Goal: Check status: Check status

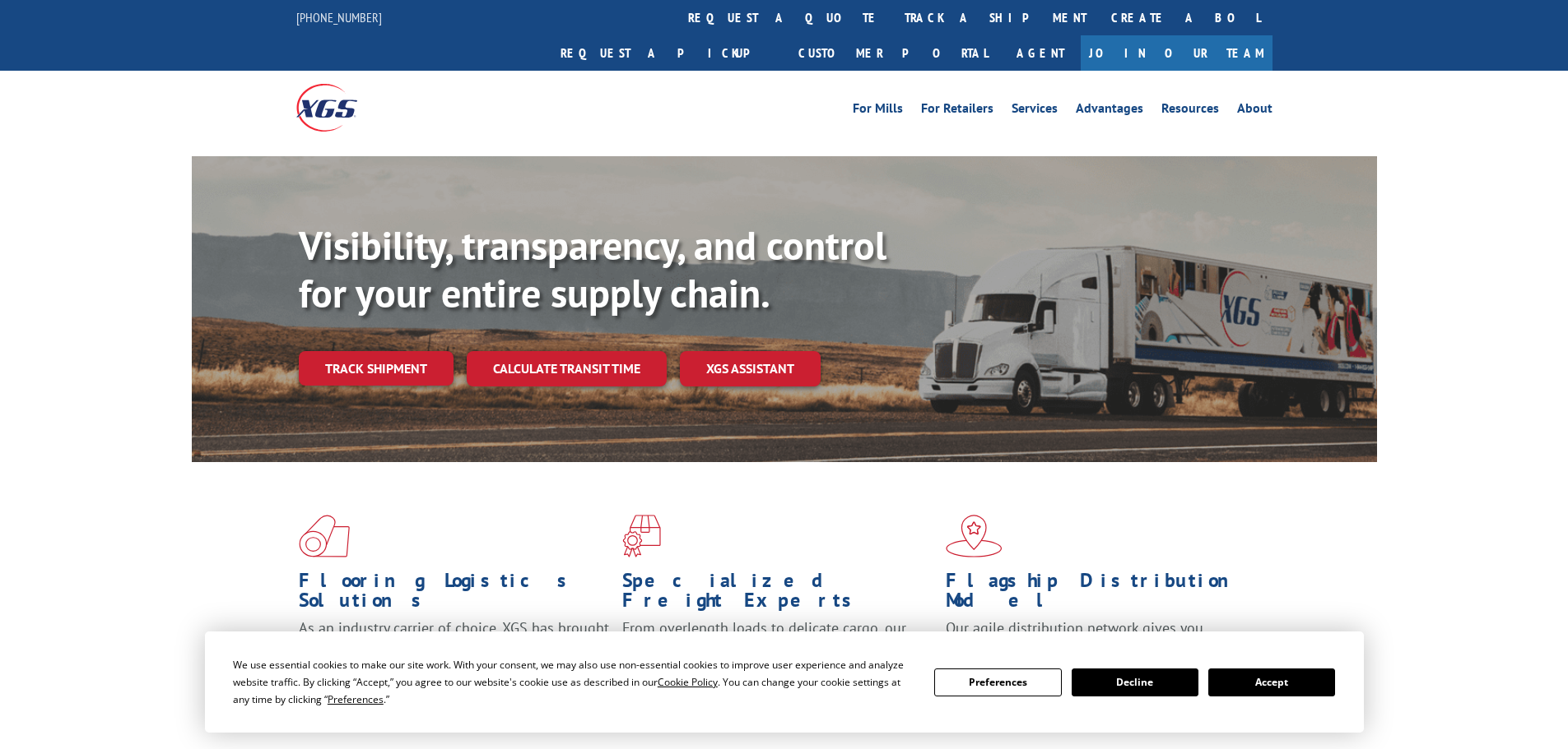
click at [1280, 687] on button "Accept" at bounding box center [1271, 682] width 126 height 28
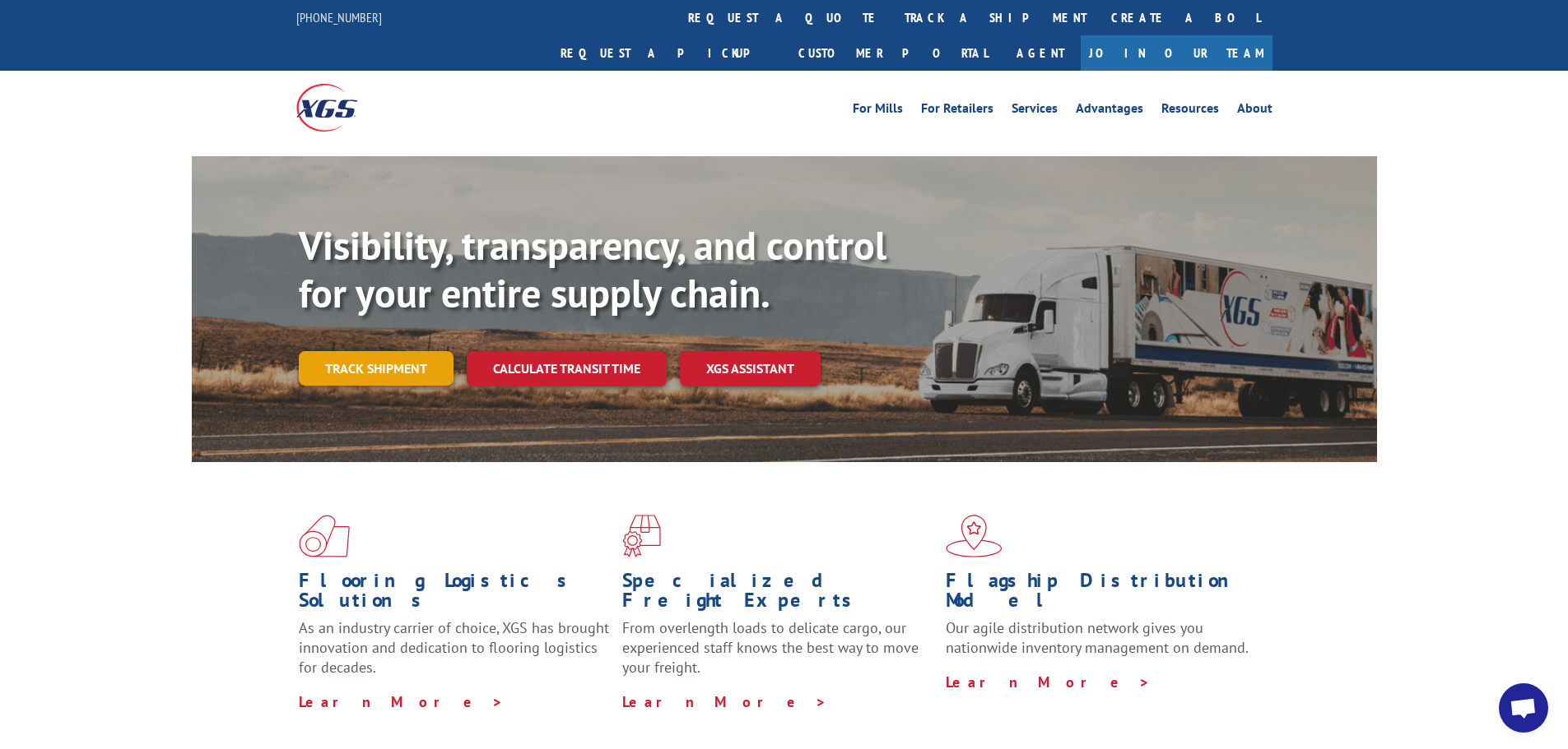
click at [363, 351] on link "Track shipment" at bounding box center [376, 368] width 154 height 34
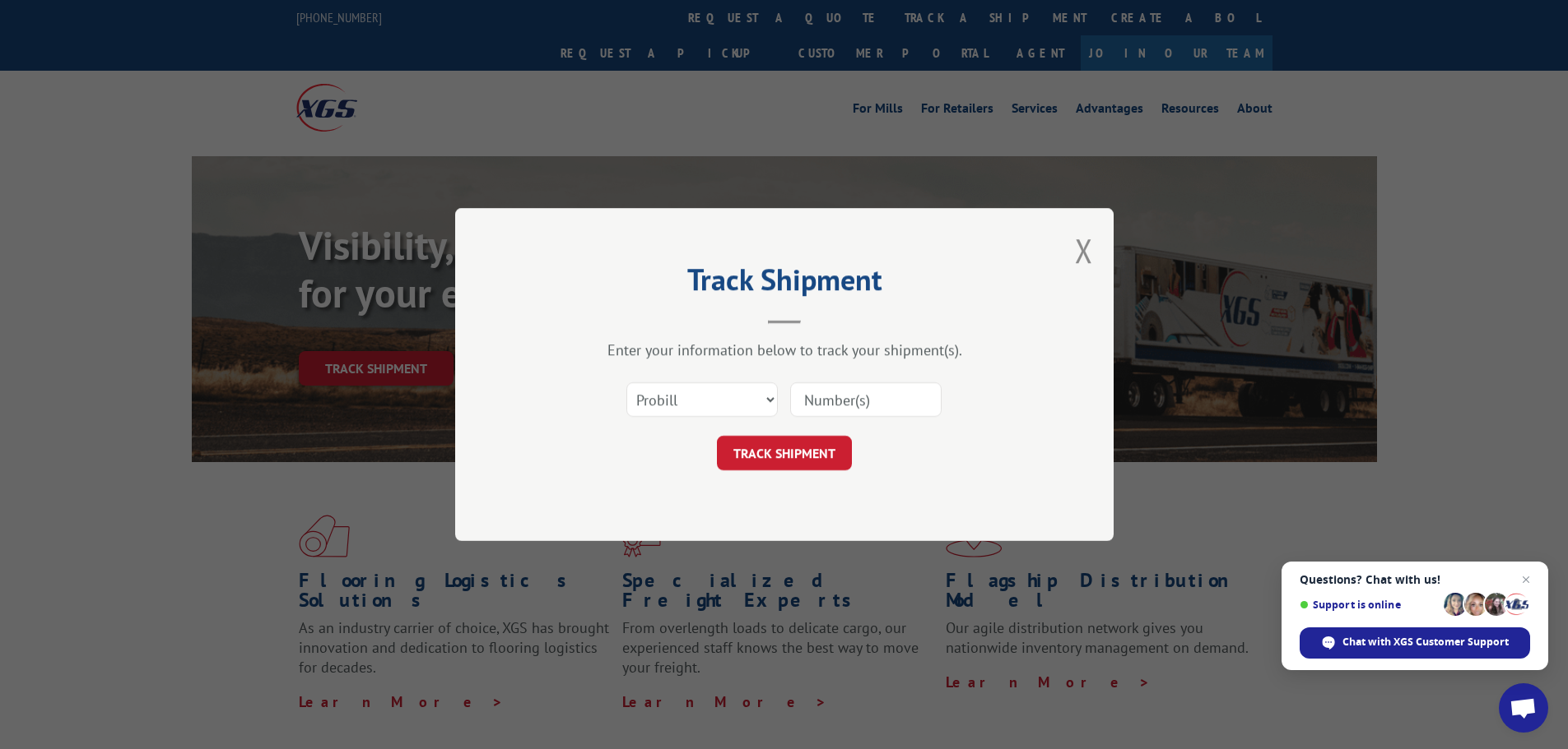
paste input "5609120"
type input "5609120"
click at [803, 449] on button "TRACK SHIPMENT" at bounding box center [784, 453] width 135 height 34
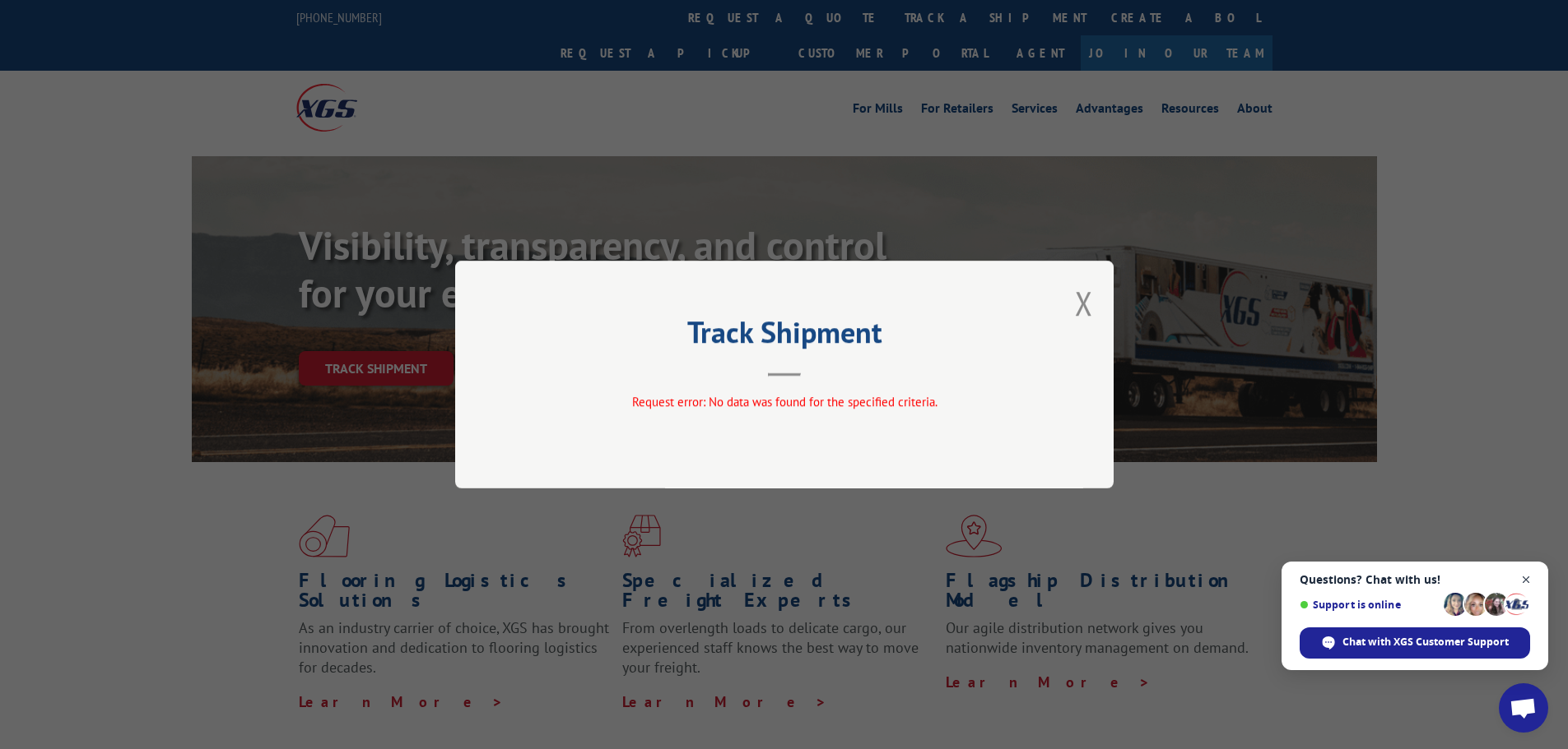
click at [1526, 580] on span "Close chat" at bounding box center [1526, 580] width 21 height 21
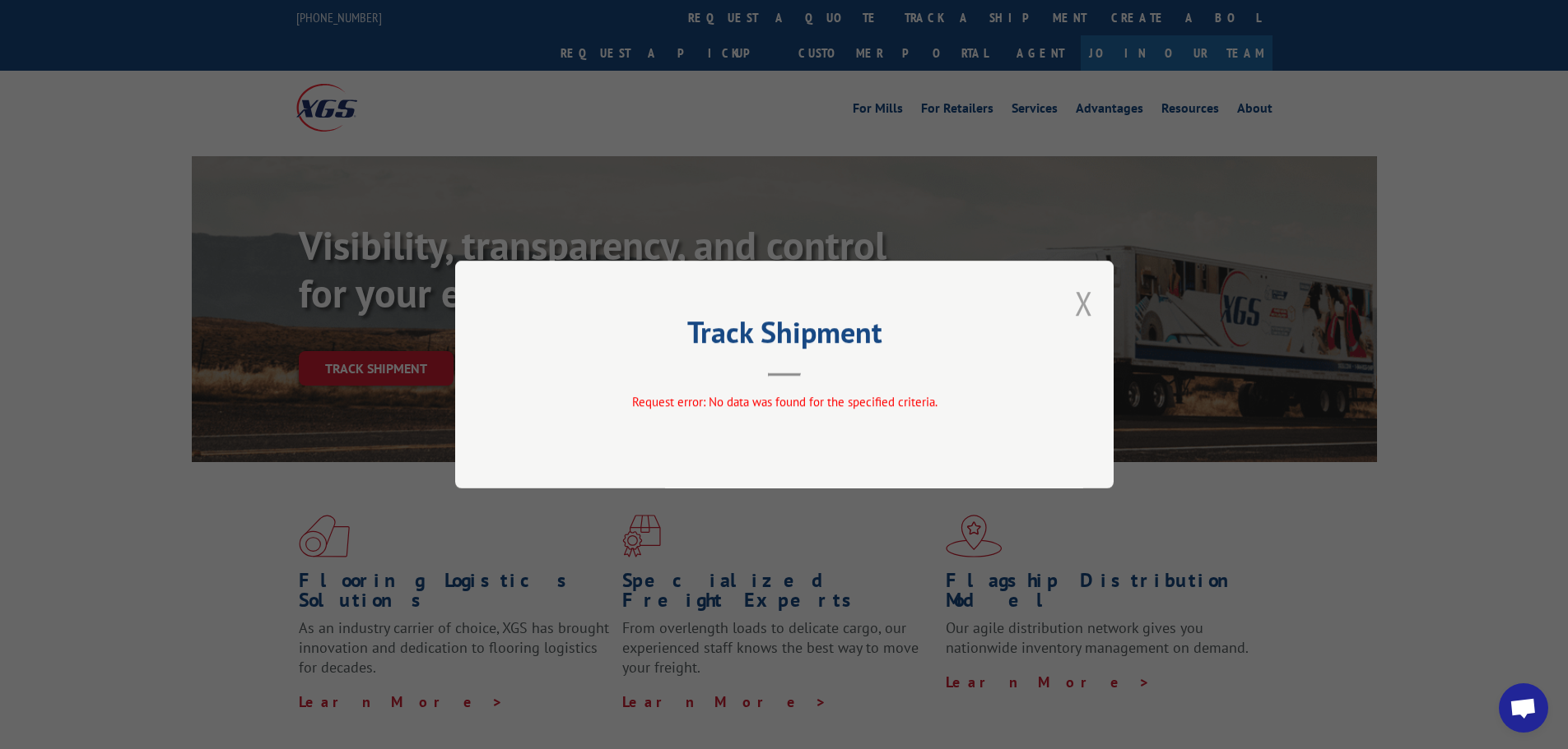
click at [1087, 306] on button "Close modal" at bounding box center [1084, 303] width 18 height 43
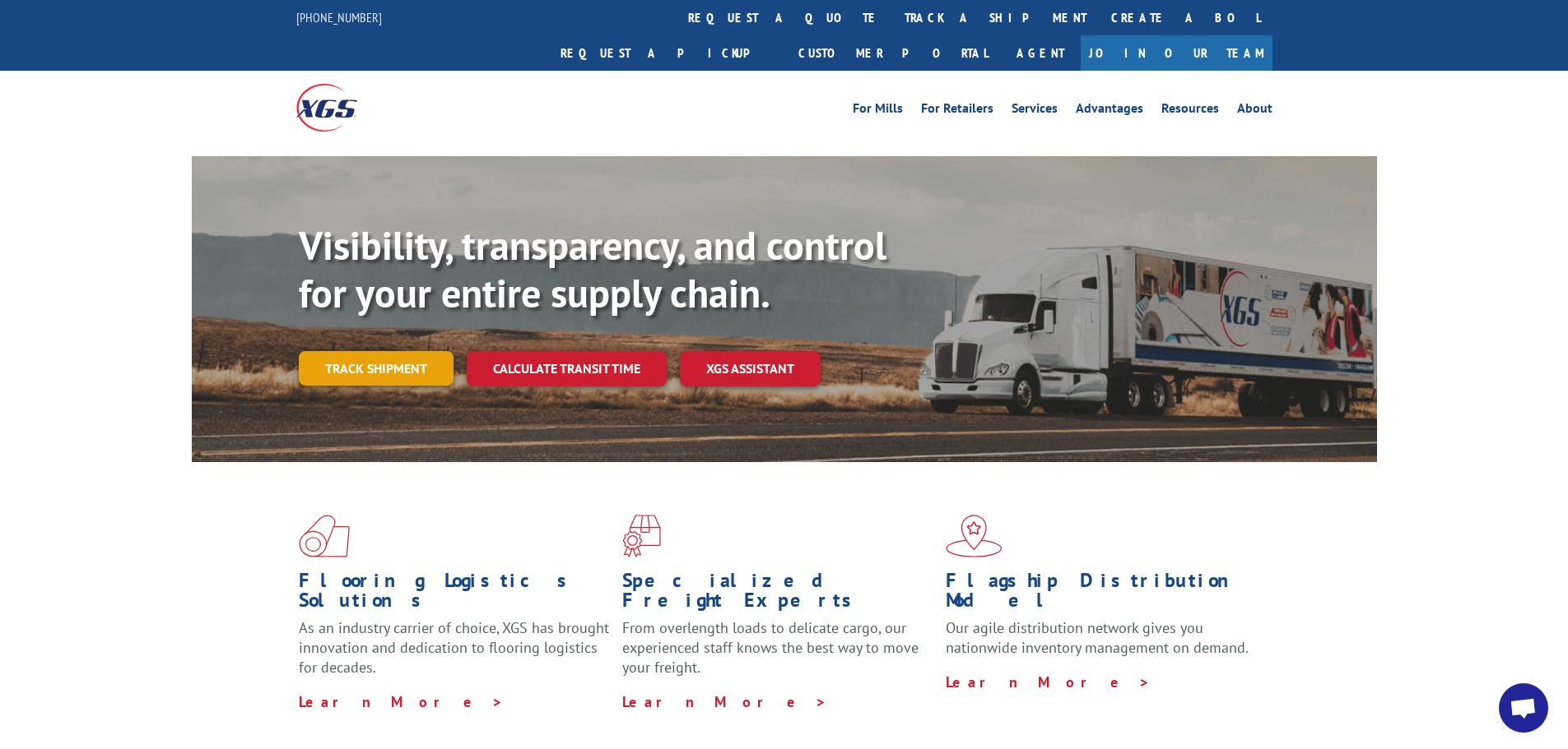
click at [376, 351] on link "Track shipment" at bounding box center [376, 368] width 154 height 34
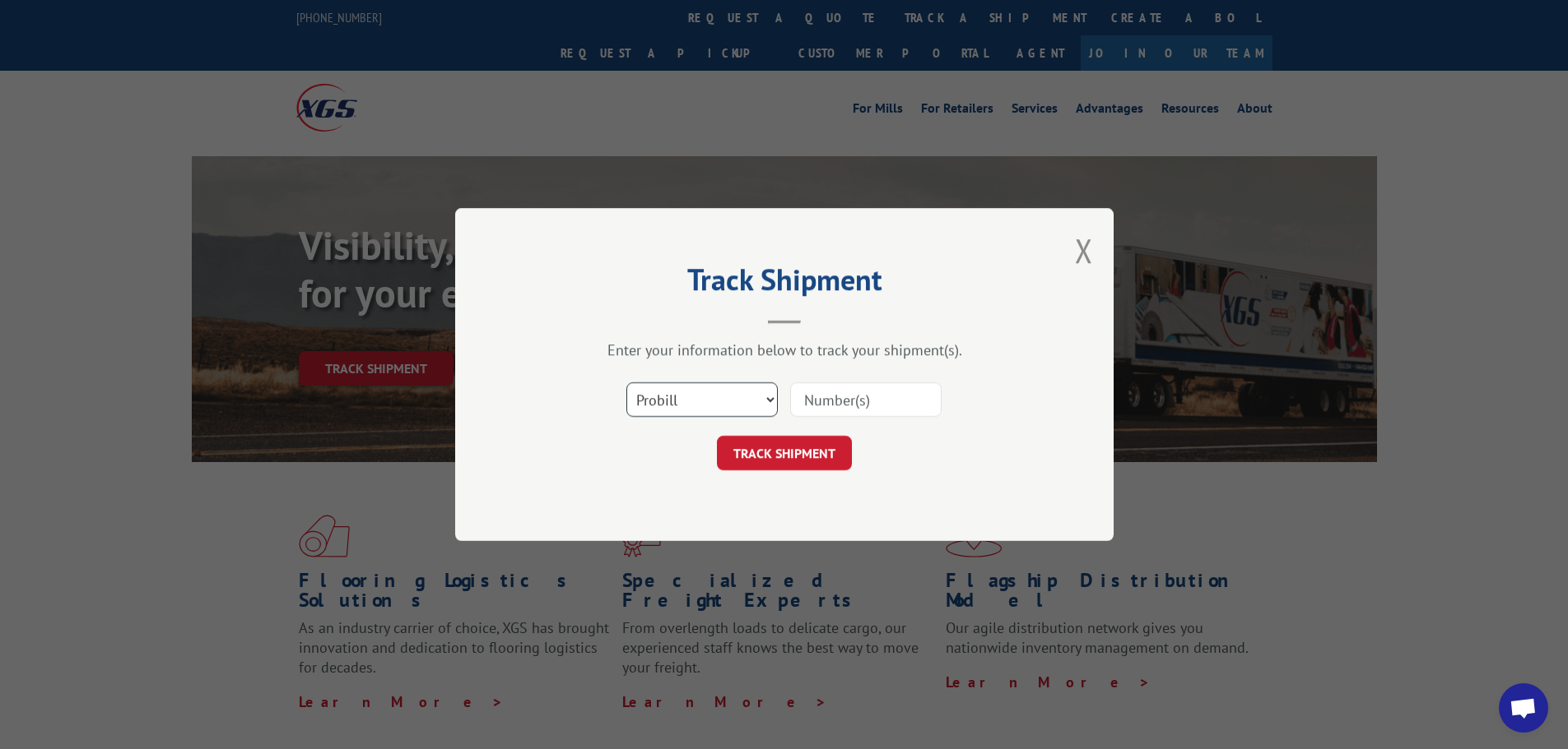
click at [691, 393] on select "Select category... Probill BOL PO" at bounding box center [702, 400] width 152 height 34
select select "po"
click at [626, 383] on select "Select category... Probill BOL PO" at bounding box center [702, 400] width 152 height 34
click at [830, 406] on input at bounding box center [866, 400] width 152 height 34
paste input "5609120"
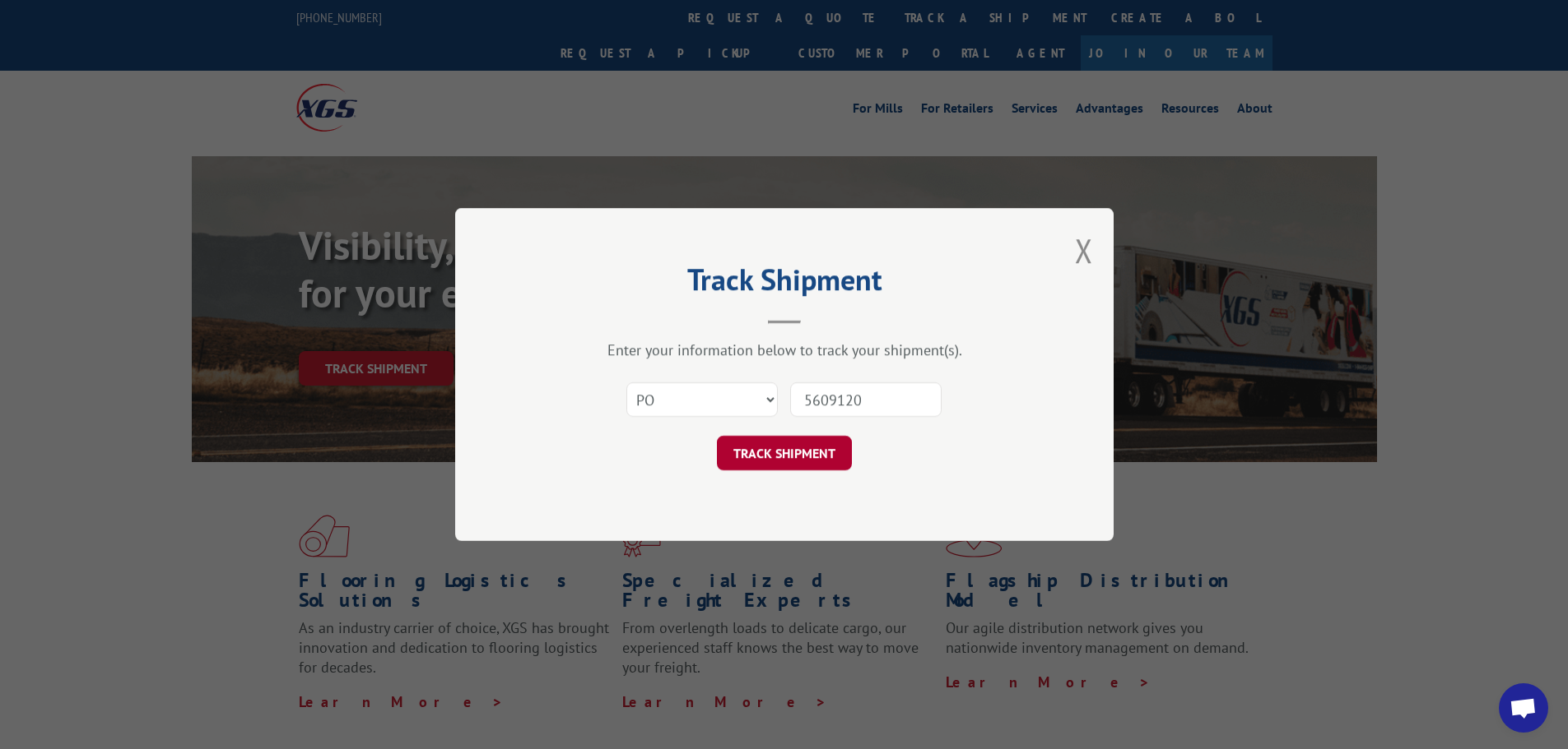
type input "5609120"
click at [790, 453] on button "TRACK SHIPMENT" at bounding box center [784, 453] width 135 height 34
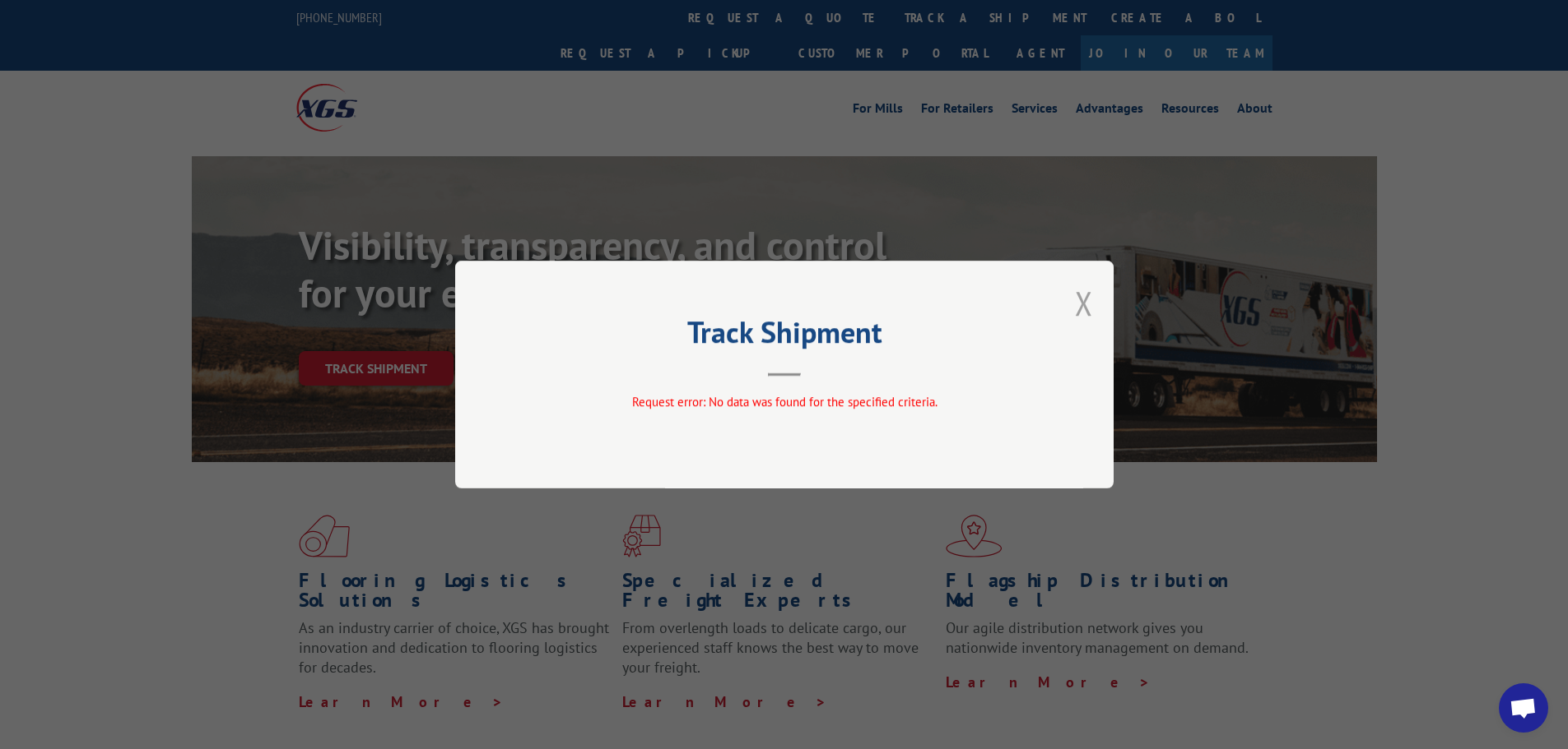
click at [1084, 305] on button "Close modal" at bounding box center [1084, 303] width 18 height 43
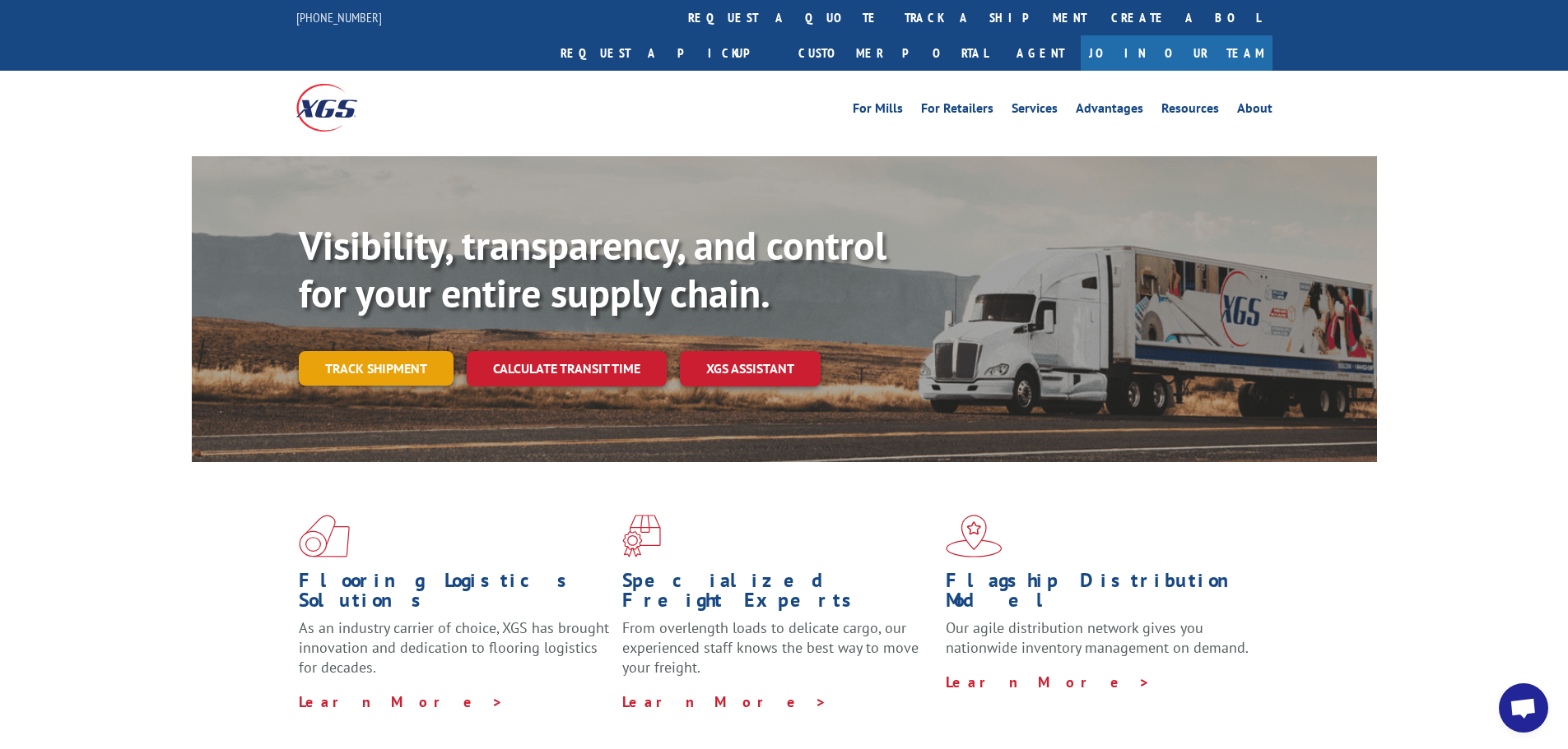
click at [381, 351] on link "Track shipment" at bounding box center [376, 368] width 154 height 34
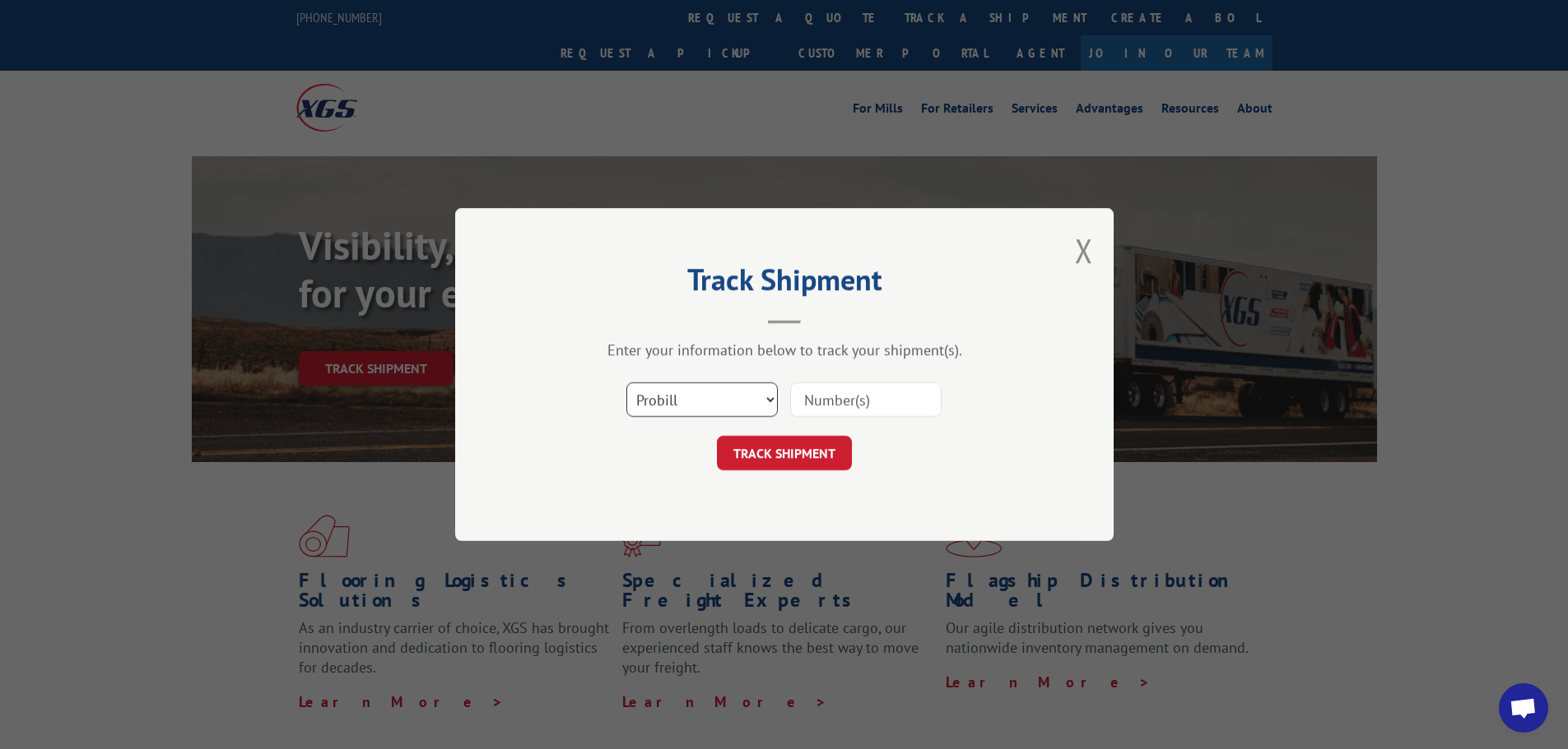
click at [733, 414] on select "Select category... Probill BOL PO" at bounding box center [702, 400] width 152 height 34
select select "bol"
click at [626, 383] on select "Select category... Probill BOL PO" at bounding box center [702, 400] width 152 height 34
click at [811, 401] on input at bounding box center [866, 400] width 152 height 34
paste input "5609120"
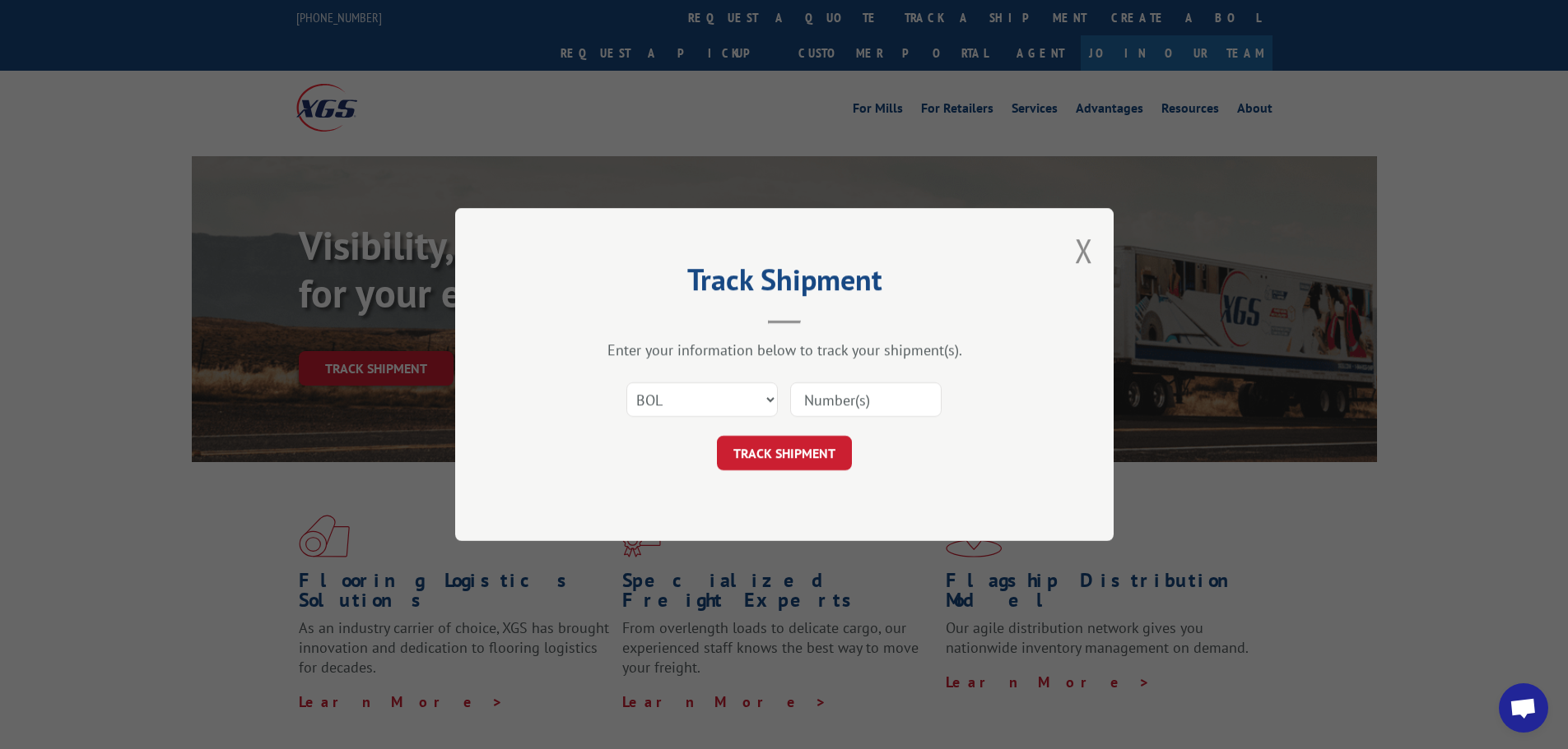
type input "5609120"
click button "TRACK SHIPMENT" at bounding box center [784, 453] width 135 height 34
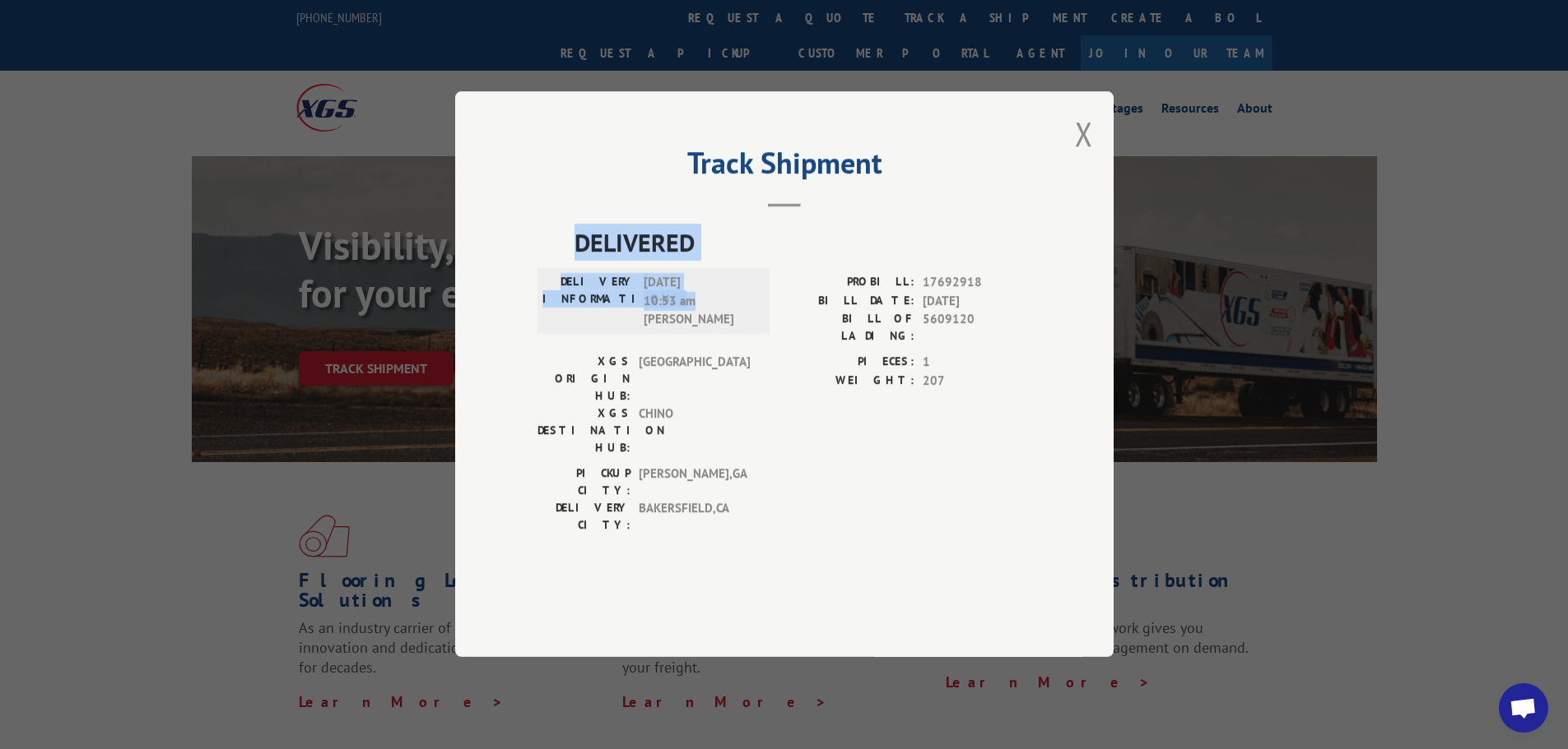
drag, startPoint x: 710, startPoint y: 341, endPoint x: 567, endPoint y: 297, distance: 149.6
click at [567, 297] on div "DELIVERED DELIVERY INFORMATION: [DATE] 10:53 am [PERSON_NAME] PROBILL: 17692918…" at bounding box center [784, 384] width 494 height 319
